Goal: Information Seeking & Learning: Learn about a topic

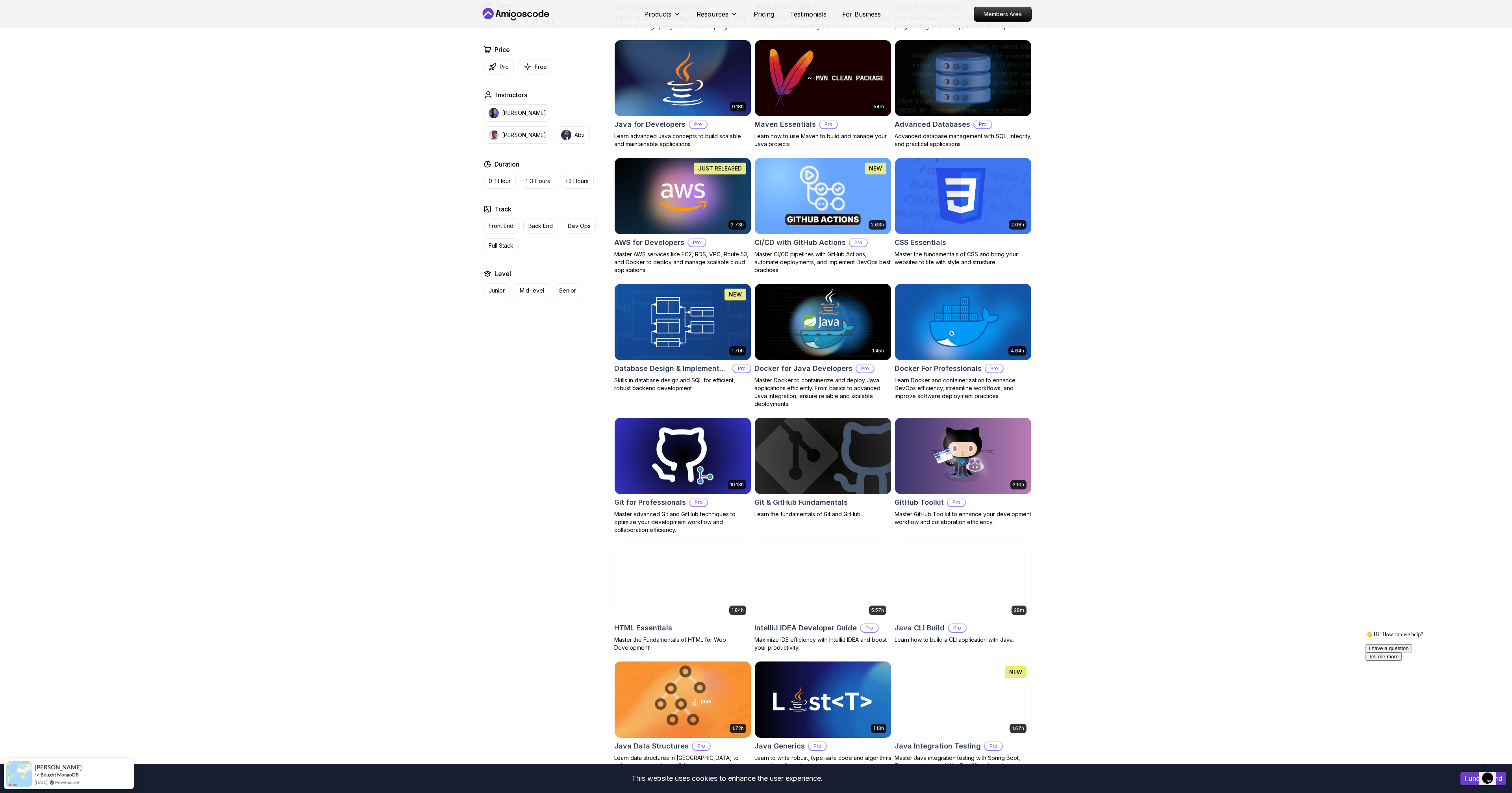
scroll to position [488, 0]
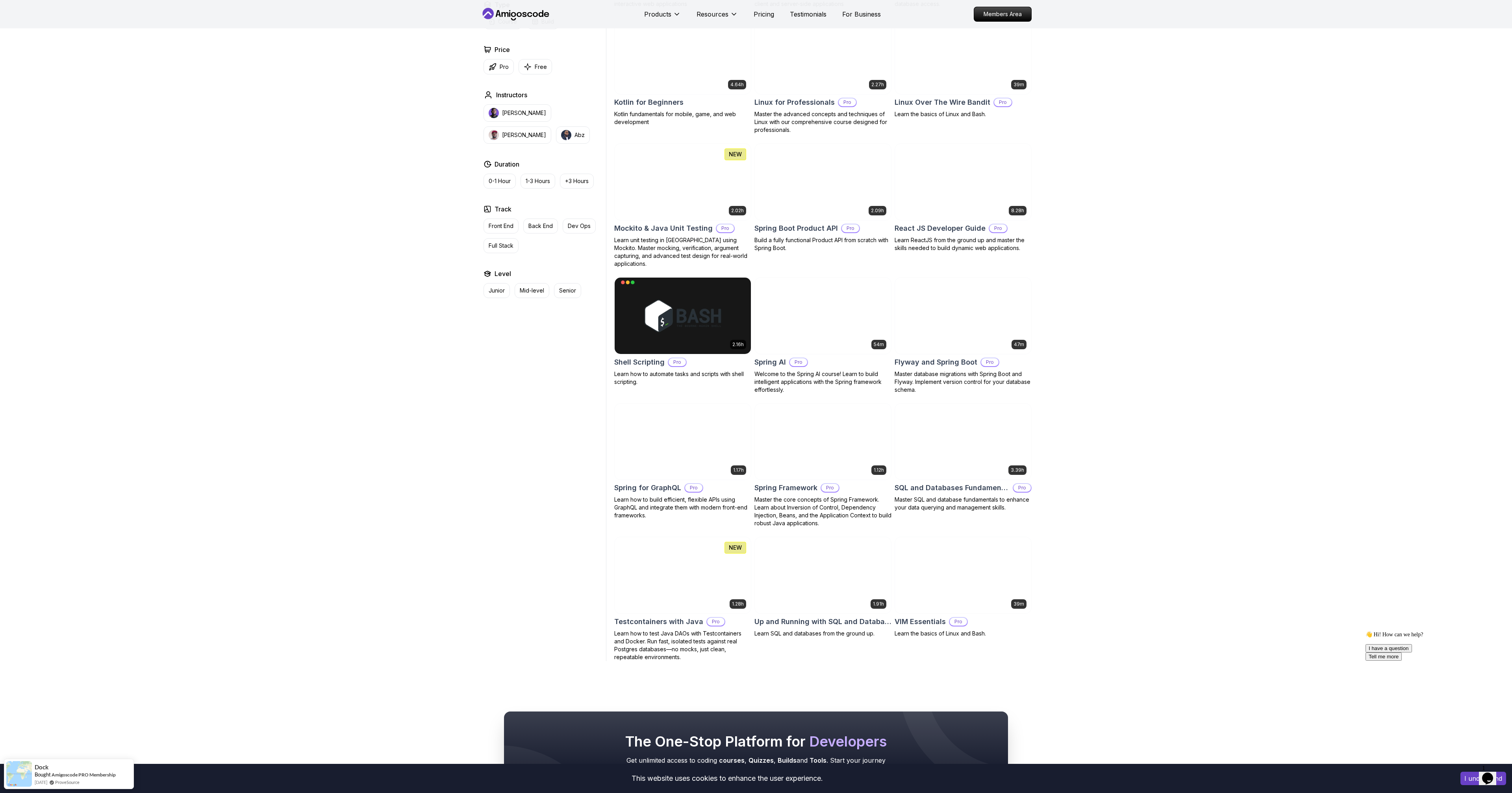
scroll to position [1587, 0]
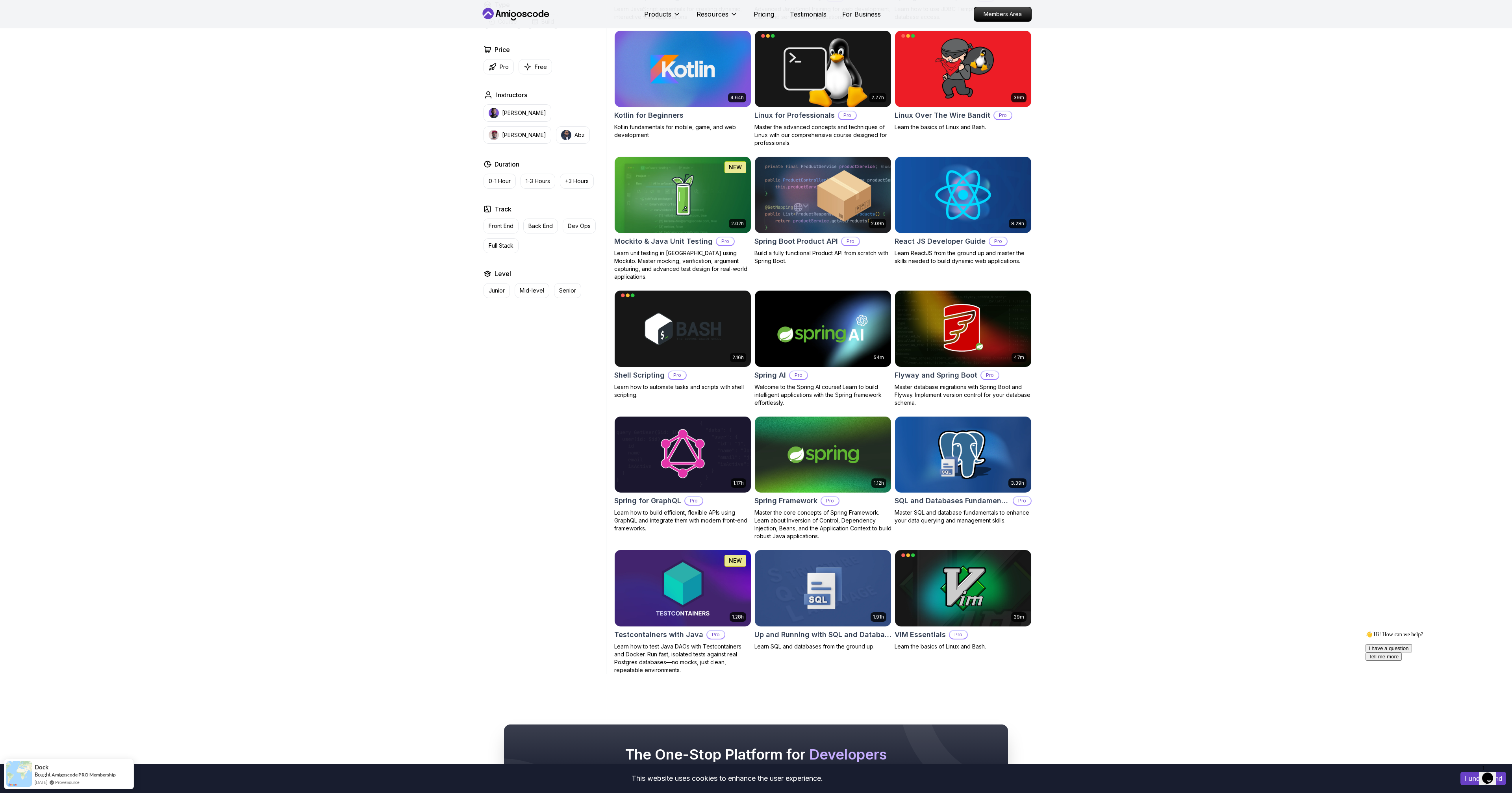
click at [802, 314] on img at bounding box center [823, 328] width 143 height 80
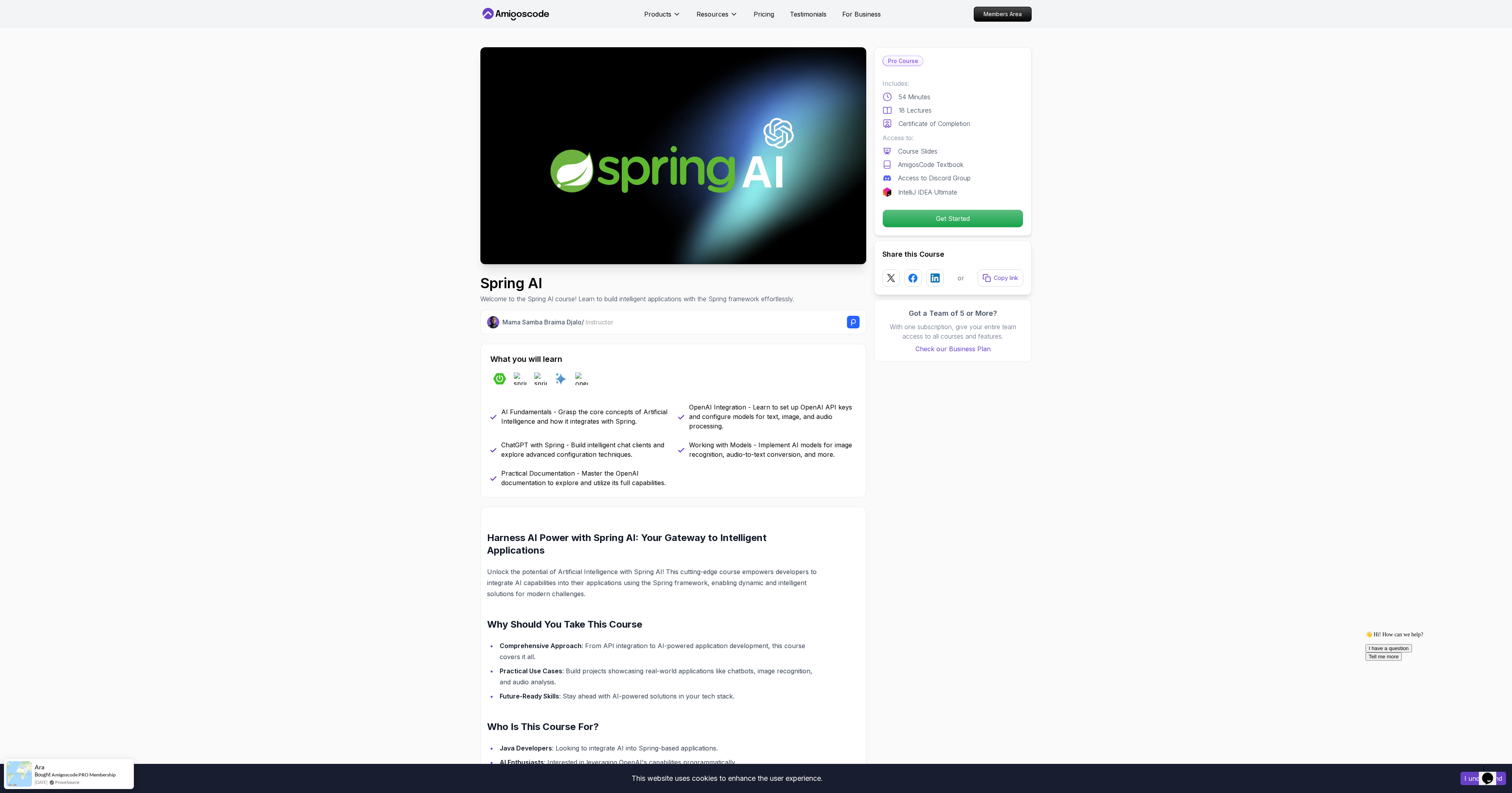
click at [669, 165] on img at bounding box center [674, 156] width 386 height 217
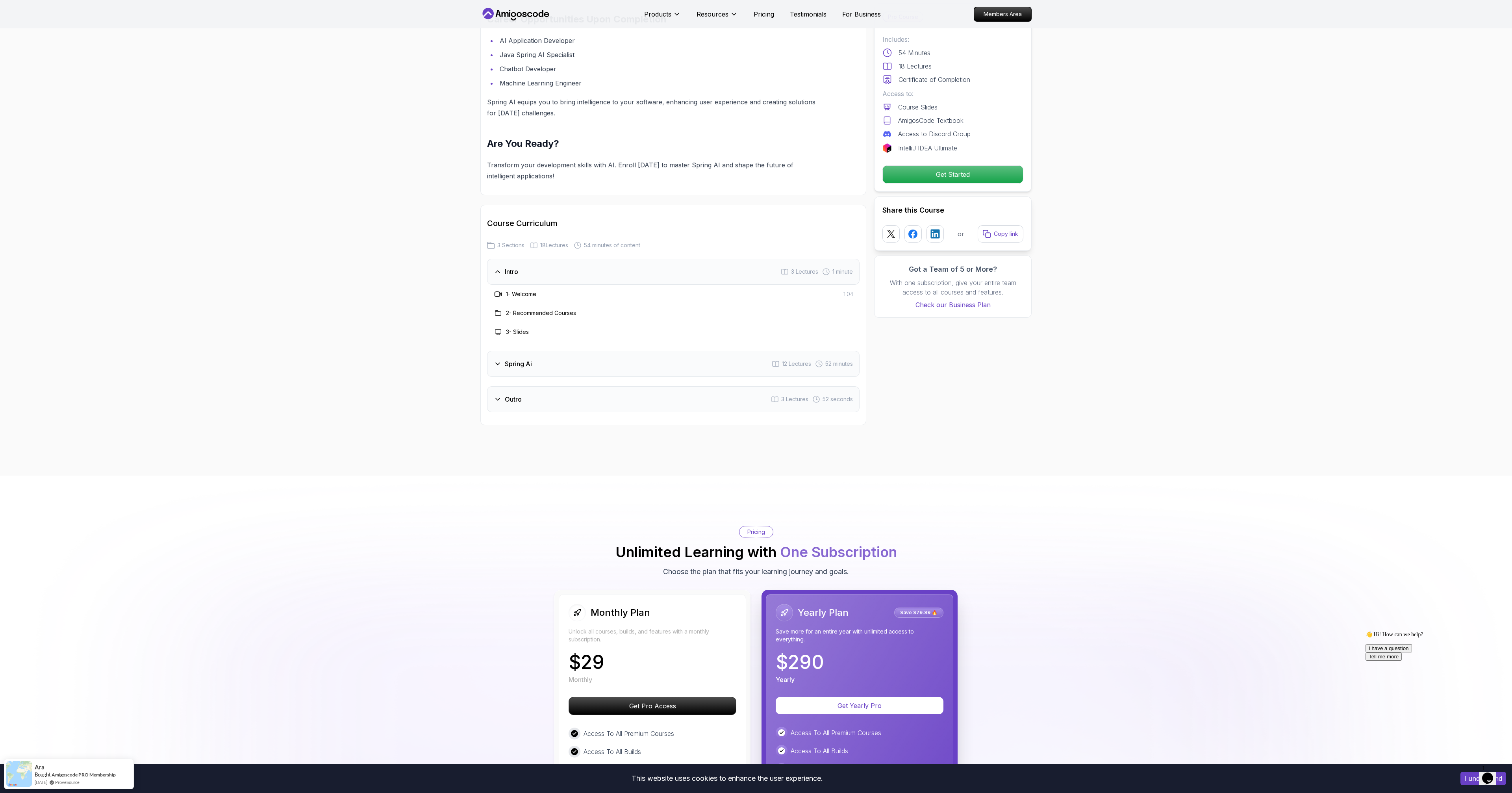
scroll to position [793, 0]
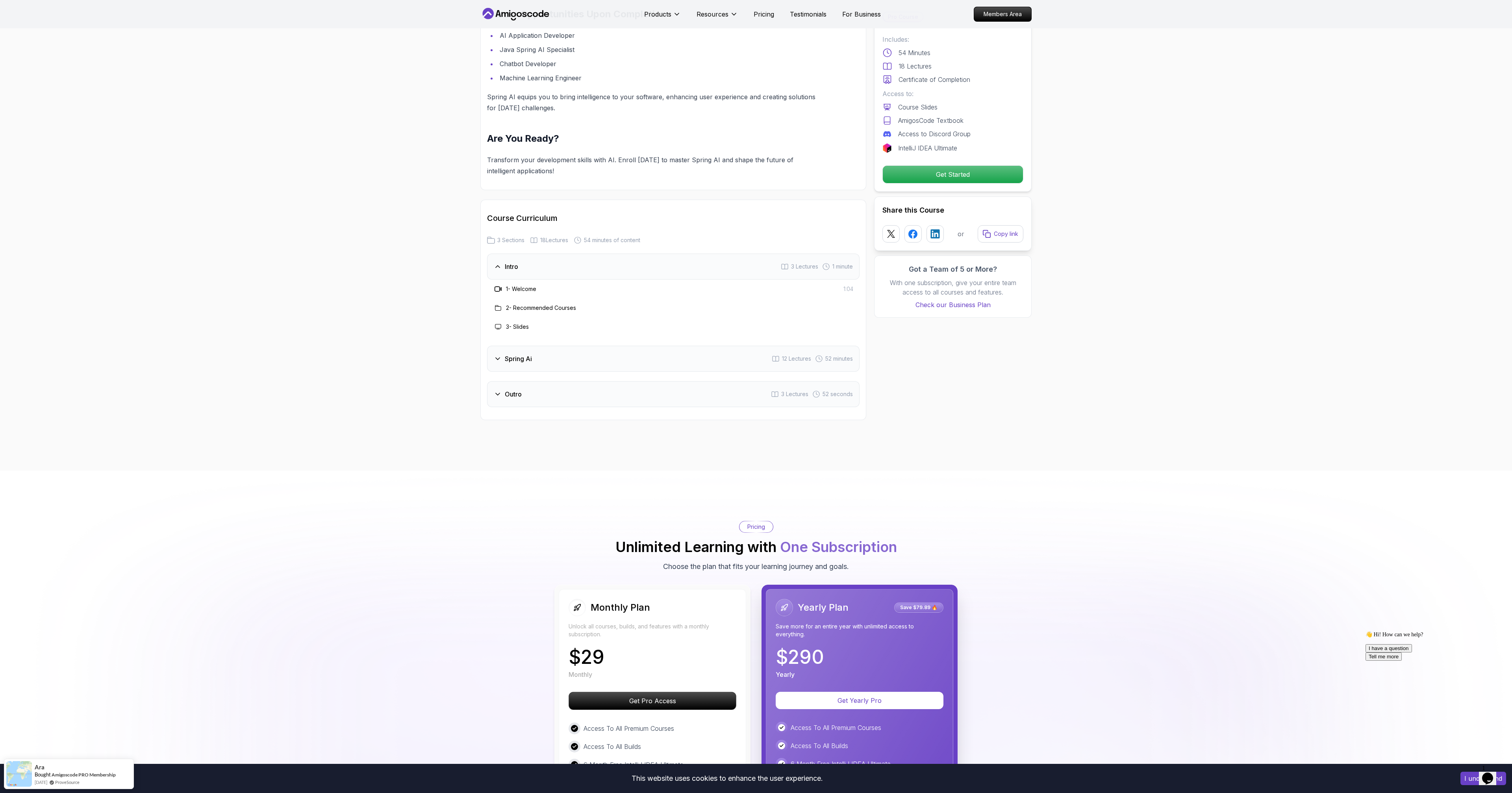
click at [497, 355] on icon at bounding box center [497, 358] width 8 height 8
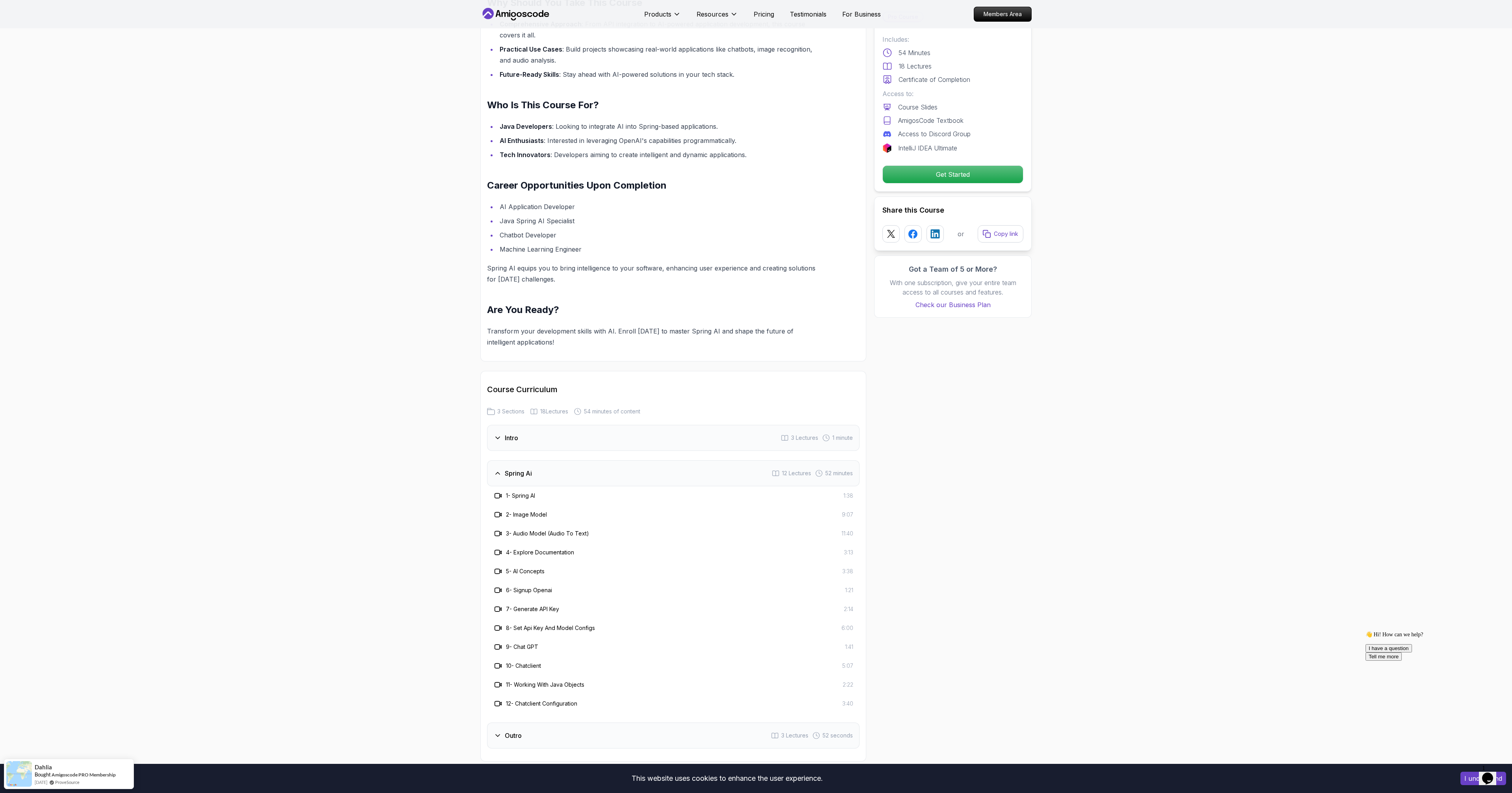
scroll to position [575, 0]
